Goal: Check status: Check status

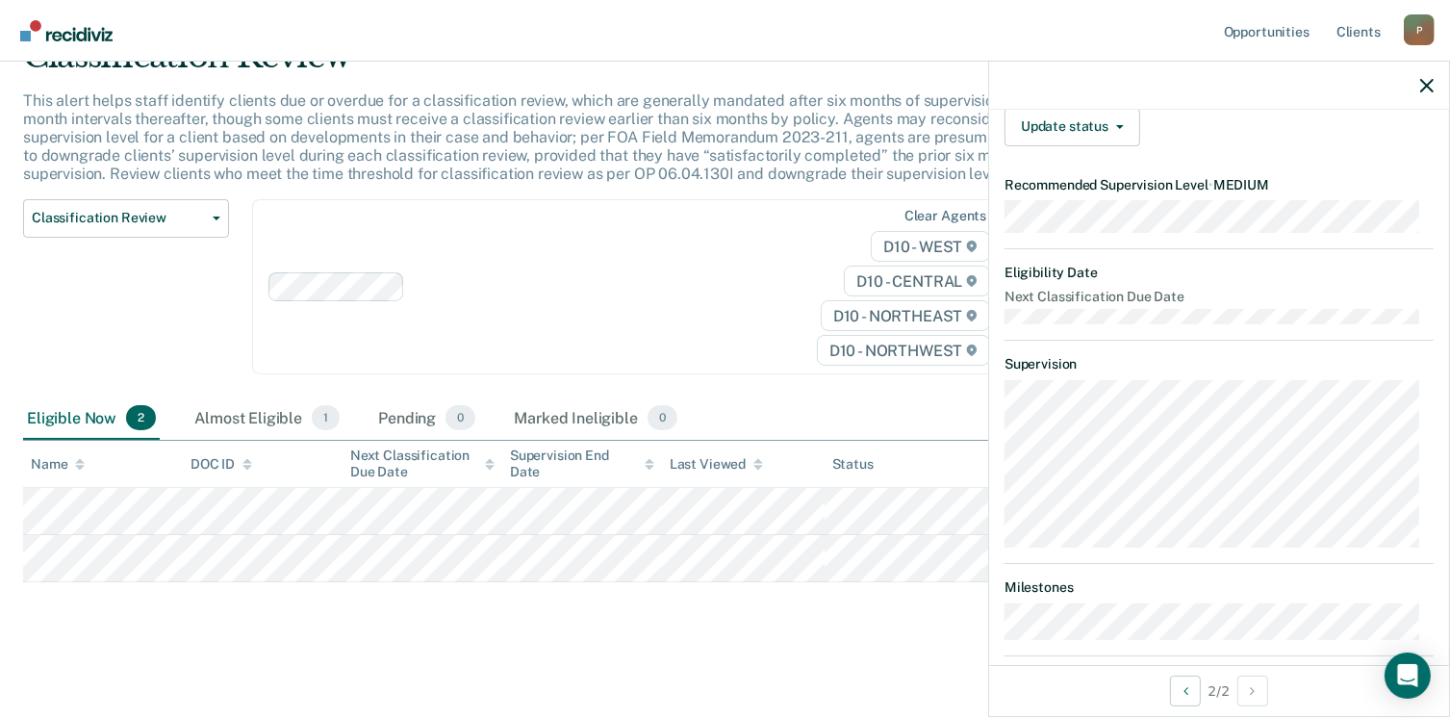
scroll to position [343, 0]
